Goal: Transaction & Acquisition: Purchase product/service

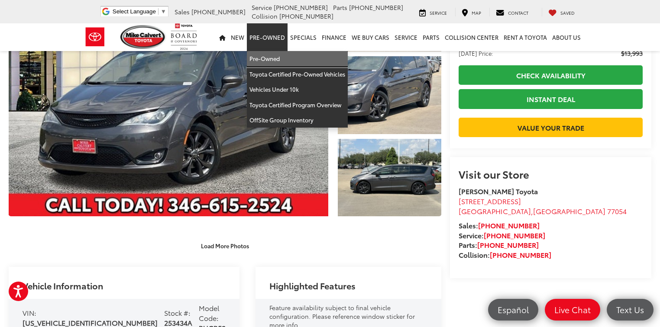
click at [257, 54] on link "Pre-Owned" at bounding box center [297, 59] width 101 height 16
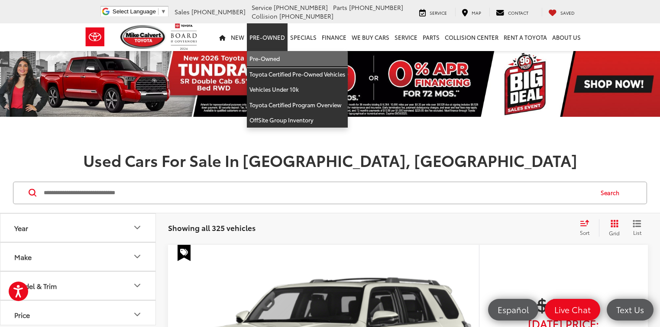
drag, startPoint x: 276, startPoint y: 55, endPoint x: 299, endPoint y: 113, distance: 61.6
click at [276, 55] on link "Pre-Owned" at bounding box center [297, 59] width 101 height 16
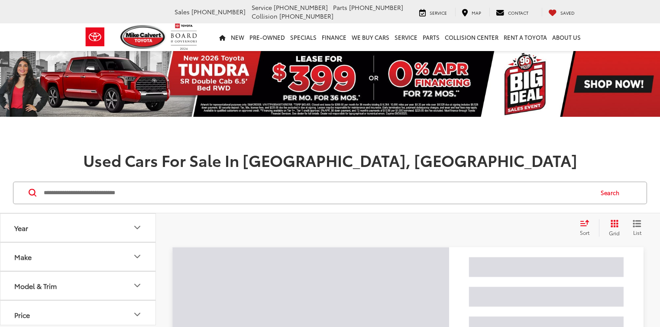
click at [181, 182] on div "Search" at bounding box center [330, 193] width 634 height 23
click at [180, 188] on input "Search by Make, Model, or Keyword" at bounding box center [318, 193] width 550 height 21
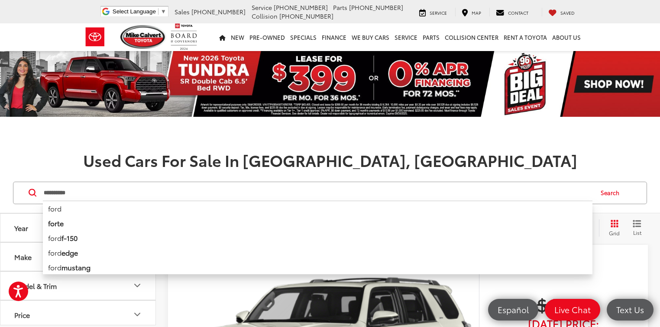
type input "**********"
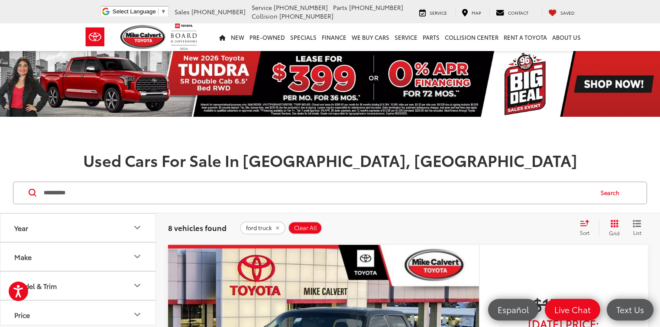
click at [585, 224] on icon "Select sort value" at bounding box center [585, 223] width 10 height 6
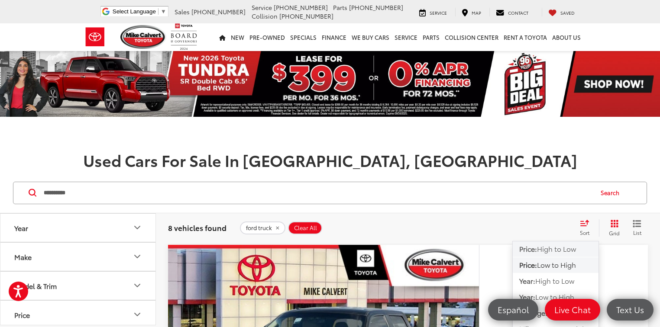
click at [566, 251] on span "High to Low" at bounding box center [556, 249] width 39 height 10
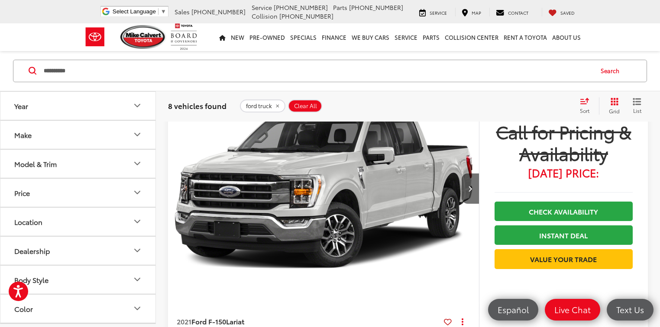
scroll to position [120, 0]
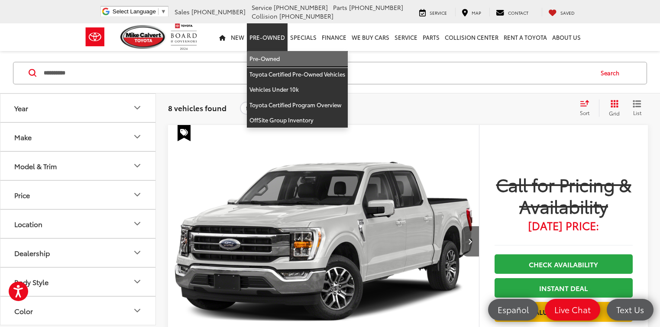
click at [272, 57] on link "Pre-Owned" at bounding box center [297, 59] width 101 height 16
